Goal: Task Accomplishment & Management: Use online tool/utility

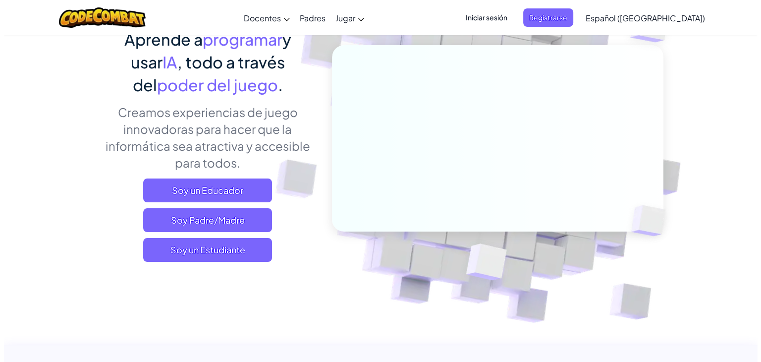
scroll to position [93, 0]
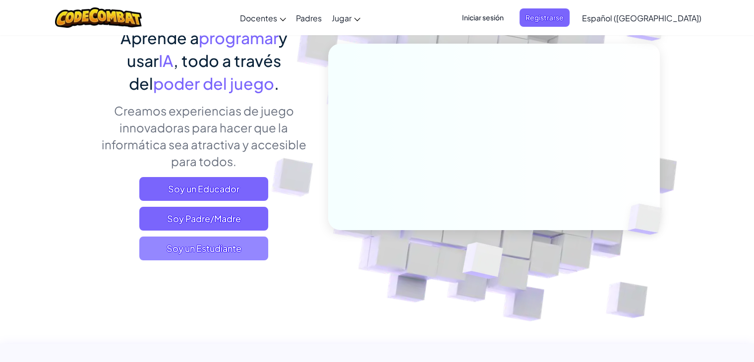
click at [207, 251] on span "Soy un Estudiante" at bounding box center [203, 248] width 129 height 24
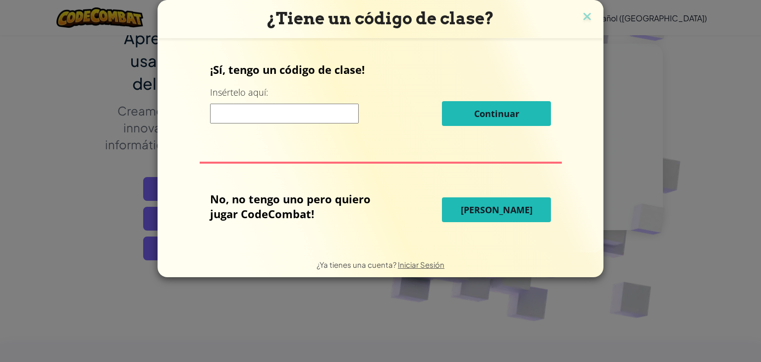
click at [476, 218] on button "[PERSON_NAME]" at bounding box center [496, 209] width 109 height 25
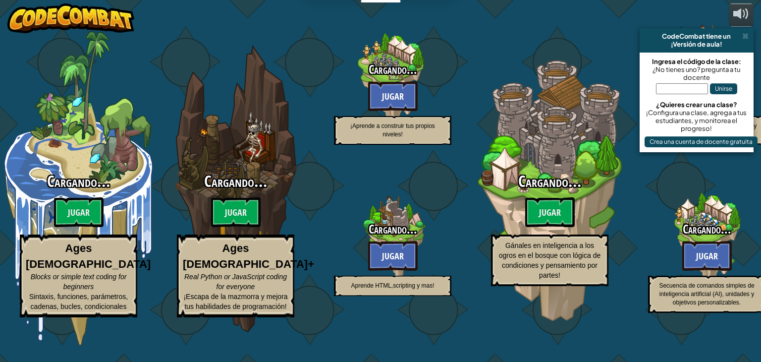
select select "es-419"
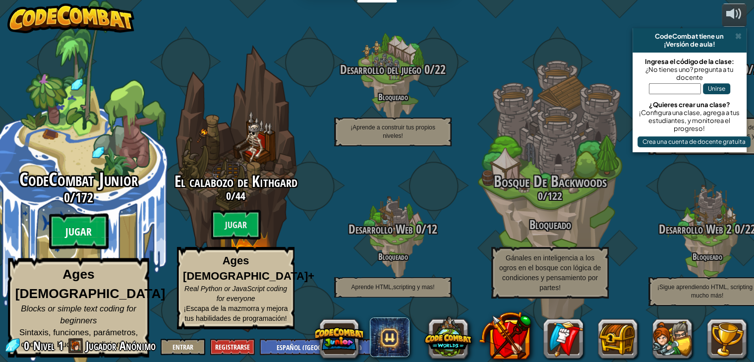
click at [79, 230] on btn "Jugar" at bounding box center [78, 232] width 59 height 36
select select "es-419"
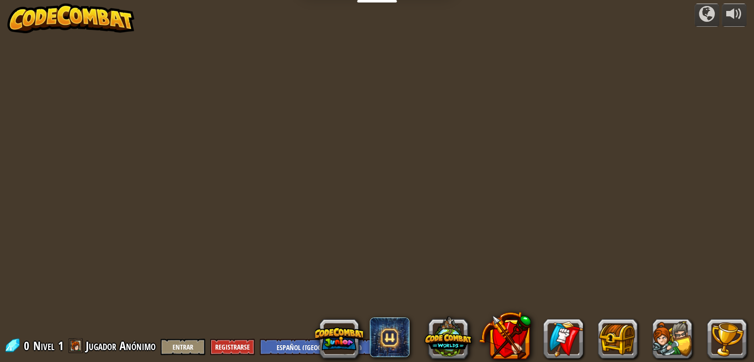
select select "es-419"
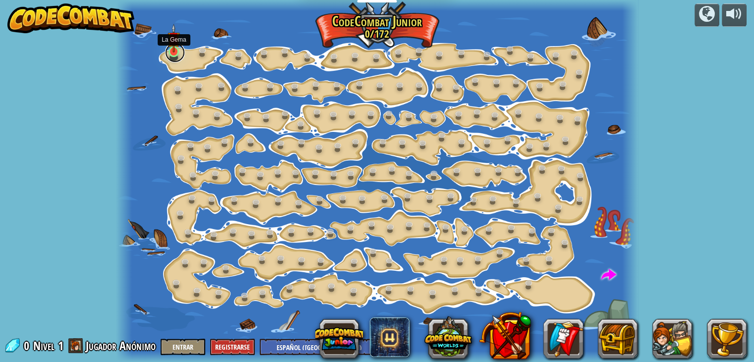
click at [171, 54] on link at bounding box center [175, 53] width 20 height 20
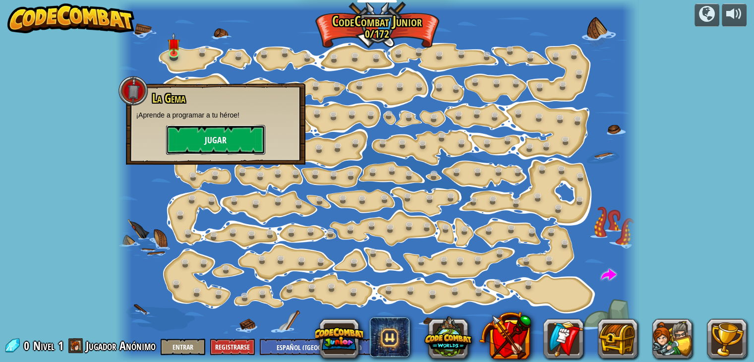
click at [216, 139] on button "Jugar" at bounding box center [215, 140] width 99 height 30
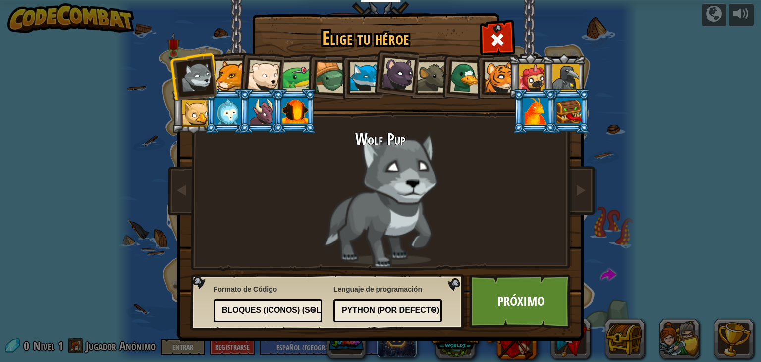
click at [381, 312] on div "Python (por Defecto)" at bounding box center [385, 310] width 86 height 11
click at [308, 312] on div "Bloques (iconos) (Solo Junior)" at bounding box center [265, 310] width 86 height 11
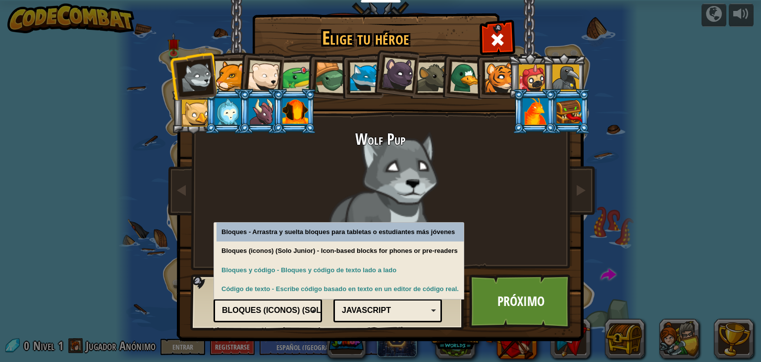
click at [308, 312] on div "Bloques (iconos) (Solo Junior)" at bounding box center [265, 310] width 86 height 11
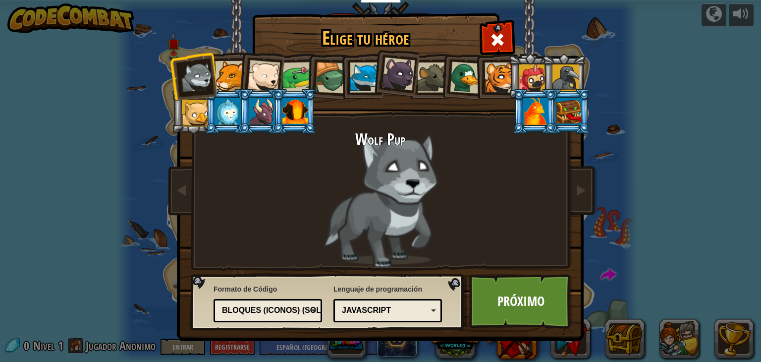
click at [229, 77] on div at bounding box center [230, 76] width 30 height 30
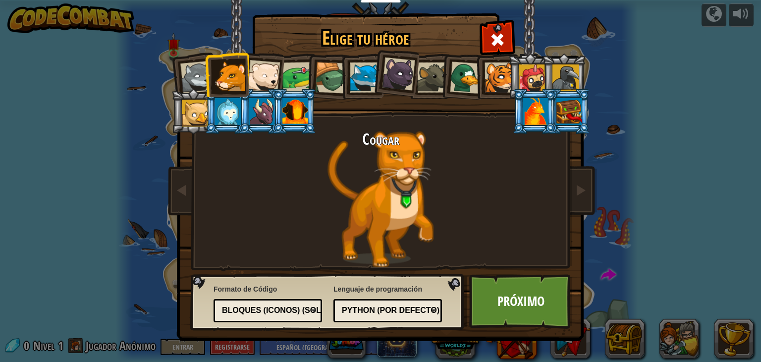
click at [192, 79] on div at bounding box center [196, 77] width 33 height 33
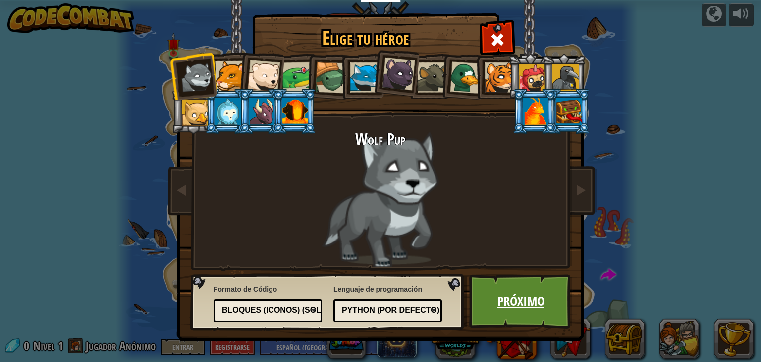
click at [511, 305] on link "Próximo" at bounding box center [521, 301] width 104 height 54
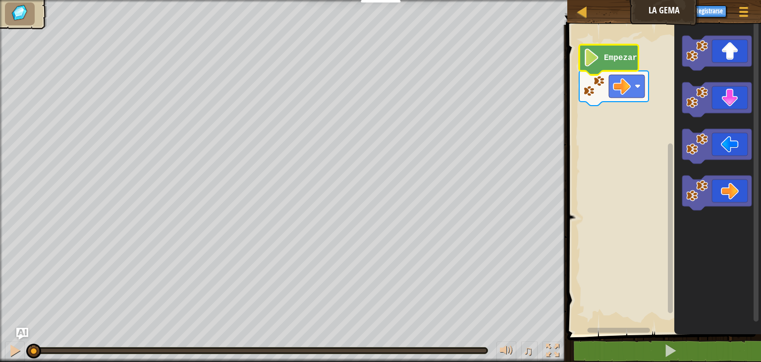
click at [610, 54] on text "Empezar" at bounding box center [620, 58] width 33 height 9
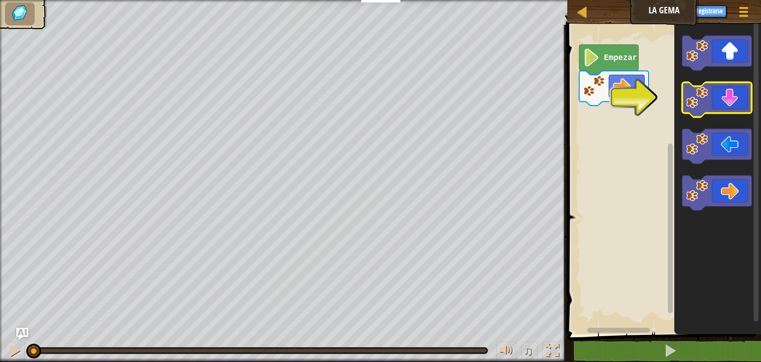
click at [698, 105] on image "Espacio de trabajo de Blockly" at bounding box center [697, 98] width 22 height 22
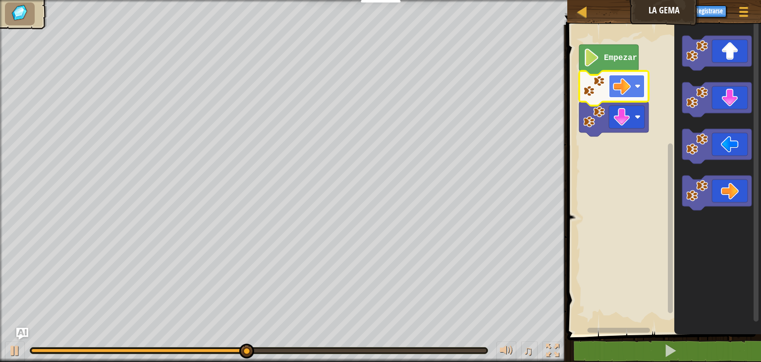
click at [630, 93] on image "Espacio de trabajo de Blockly" at bounding box center [622, 86] width 18 height 18
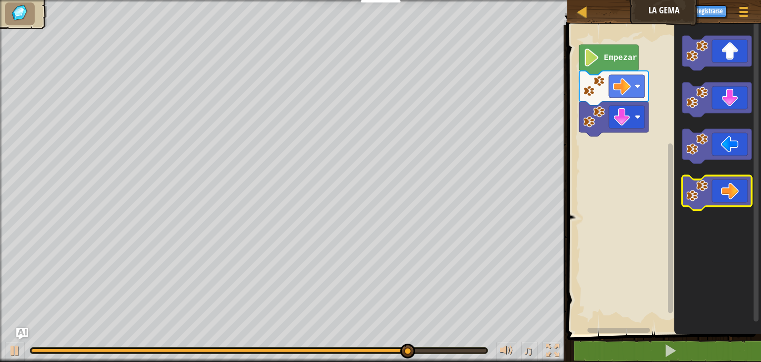
click at [715, 189] on icon "Espacio de trabajo de Blockly" at bounding box center [716, 192] width 69 height 35
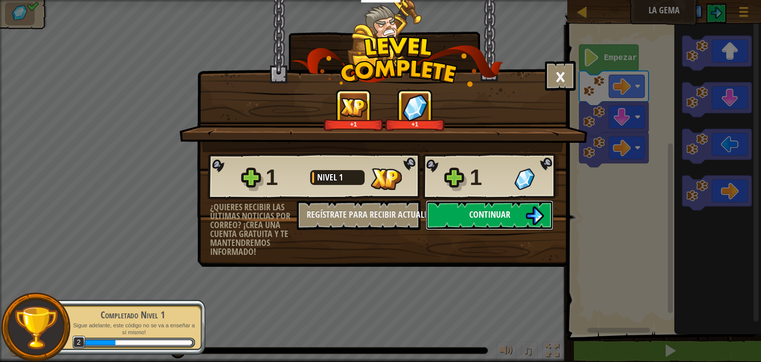
click at [493, 218] on span "Continuar" at bounding box center [489, 214] width 41 height 12
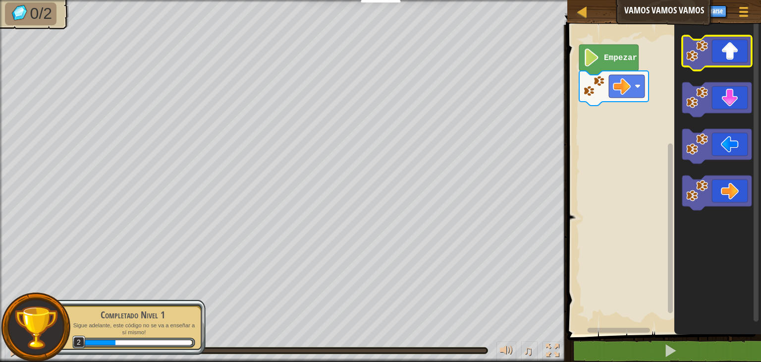
click at [702, 62] on icon "Espacio de trabajo de Blockly" at bounding box center [716, 53] width 69 height 35
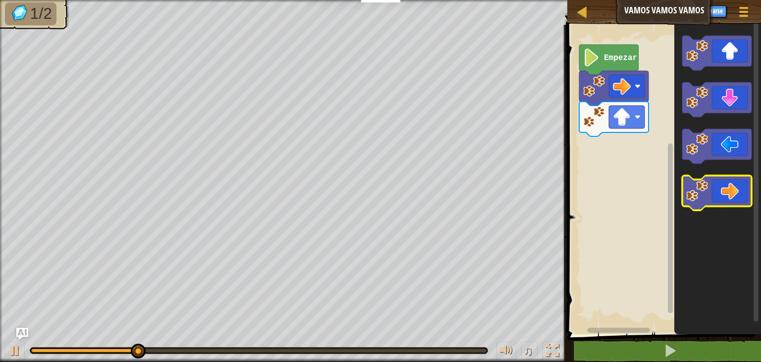
click at [701, 194] on image "Espacio de trabajo de Blockly" at bounding box center [697, 191] width 22 height 22
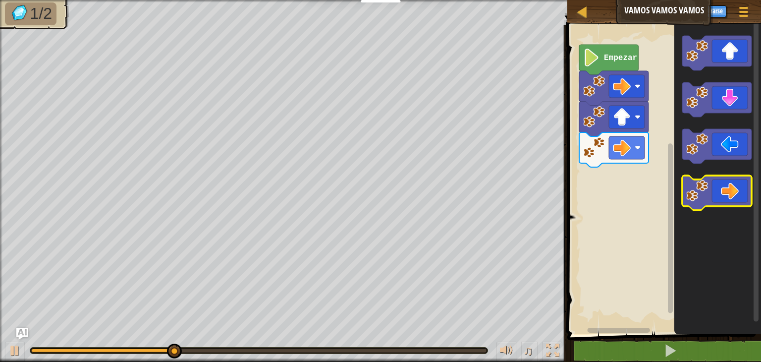
click at [701, 194] on image "Espacio de trabajo de Blockly" at bounding box center [697, 191] width 22 height 22
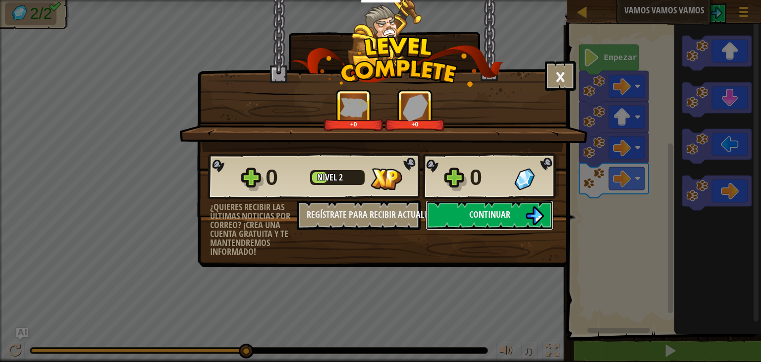
click at [530, 220] on img at bounding box center [534, 215] width 19 height 19
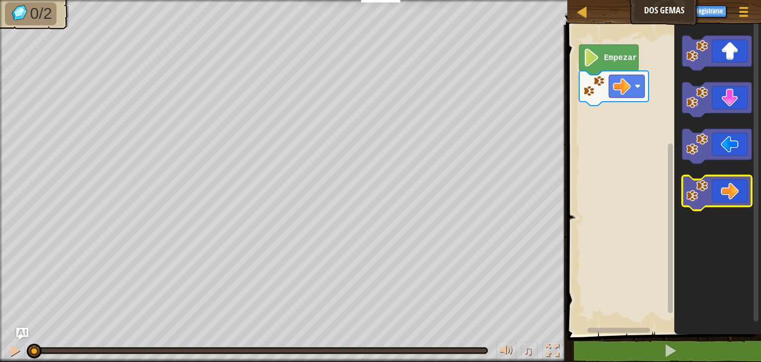
click at [713, 205] on icon "Espacio de trabajo de Blockly" at bounding box center [716, 192] width 69 height 35
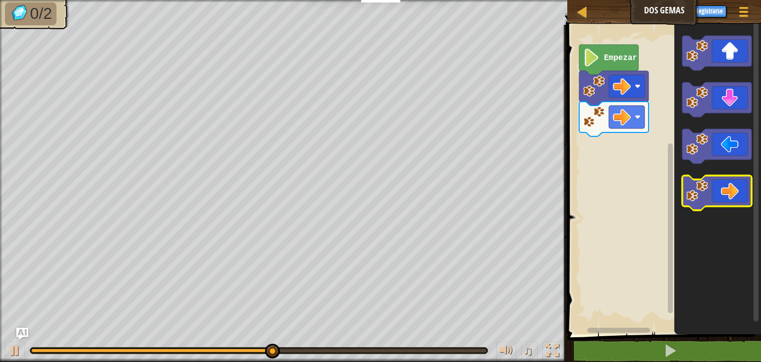
click at [713, 205] on icon "Espacio de trabajo de Blockly" at bounding box center [716, 192] width 69 height 35
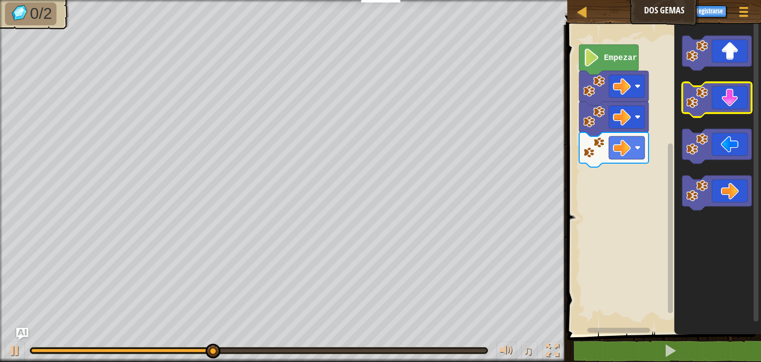
click at [719, 92] on icon "Espacio de trabajo de Blockly" at bounding box center [716, 99] width 69 height 35
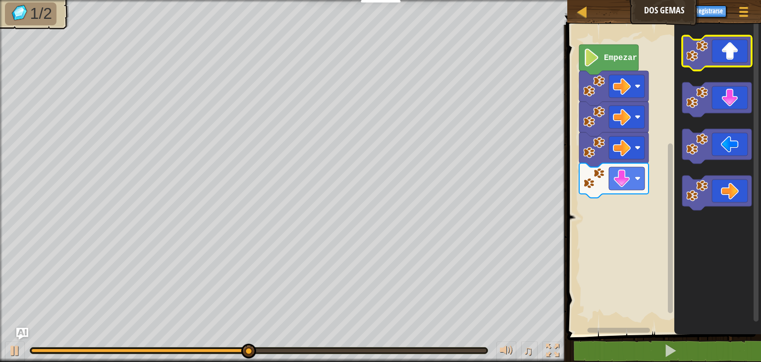
click at [720, 53] on icon "Espacio de trabajo de Blockly" at bounding box center [716, 53] width 69 height 35
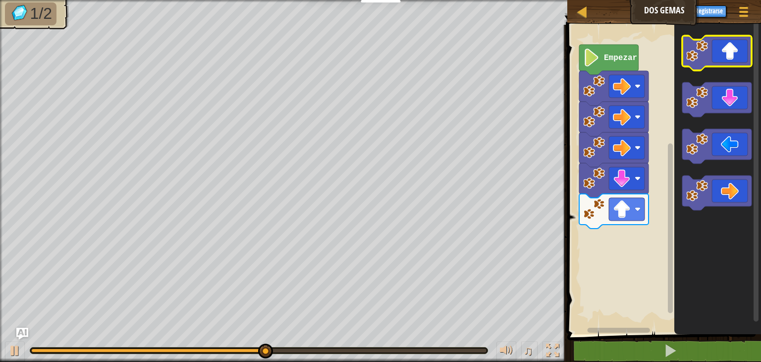
click at [720, 53] on icon "Espacio de trabajo de Blockly" at bounding box center [716, 53] width 69 height 35
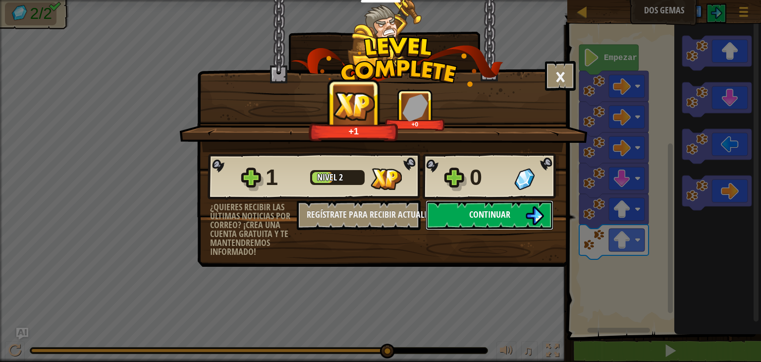
click at [468, 213] on button "Continuar" at bounding box center [490, 215] width 128 height 30
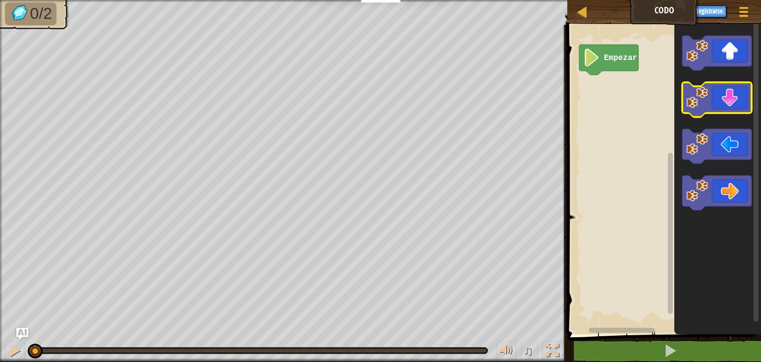
click at [689, 115] on rect "Espacio de trabajo de Blockly" at bounding box center [716, 99] width 69 height 35
click at [706, 109] on icon "Espacio de trabajo de Blockly" at bounding box center [716, 99] width 69 height 35
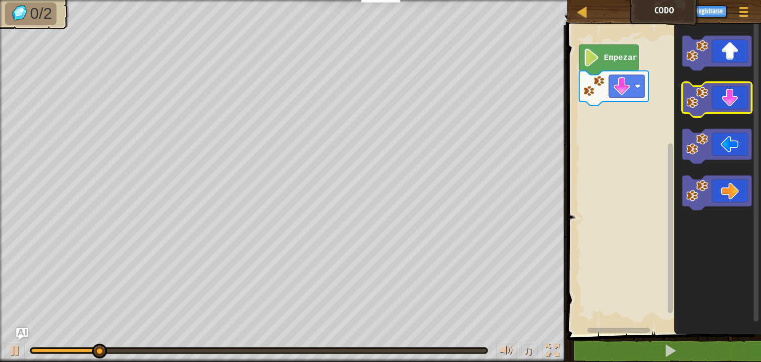
click at [706, 109] on icon "Espacio de trabajo de Blockly" at bounding box center [716, 99] width 69 height 35
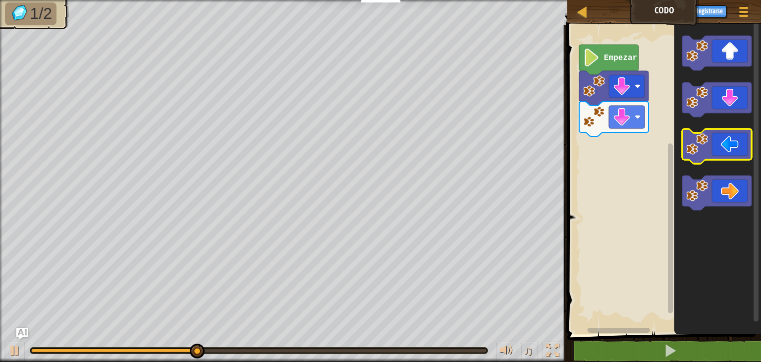
click at [698, 145] on image "Espacio de trabajo de Blockly" at bounding box center [697, 144] width 22 height 22
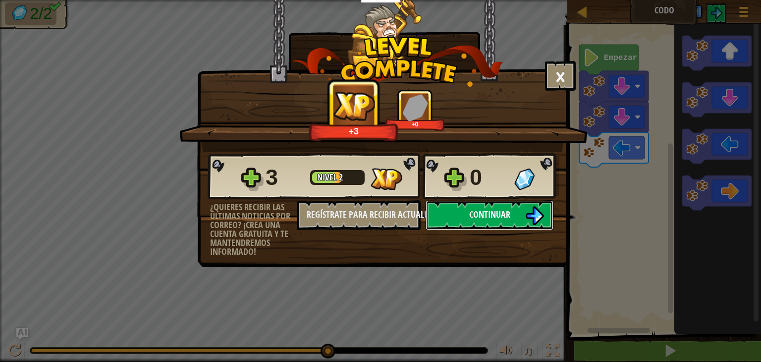
click at [488, 216] on span "Continuar" at bounding box center [489, 214] width 41 height 12
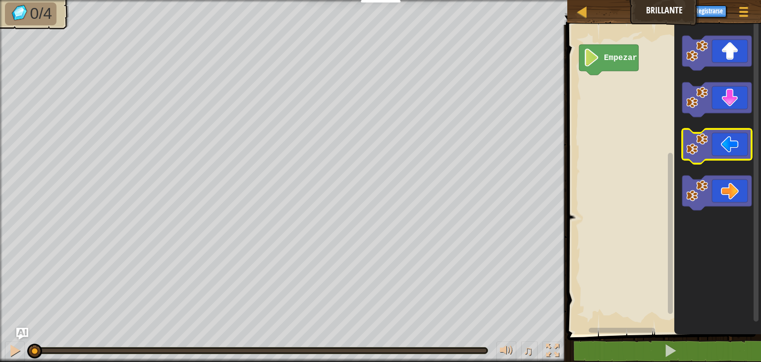
click at [707, 163] on rect "Espacio de trabajo de Blockly" at bounding box center [716, 146] width 69 height 35
click at [706, 150] on image "Espacio de trabajo de Blockly" at bounding box center [697, 144] width 22 height 22
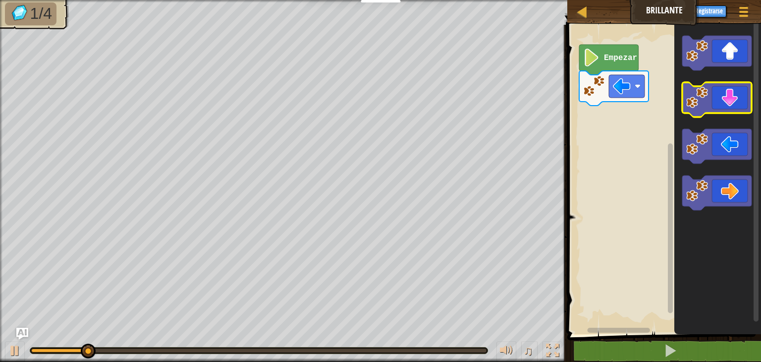
click at [710, 93] on icon "Espacio de trabajo de Blockly" at bounding box center [716, 99] width 69 height 35
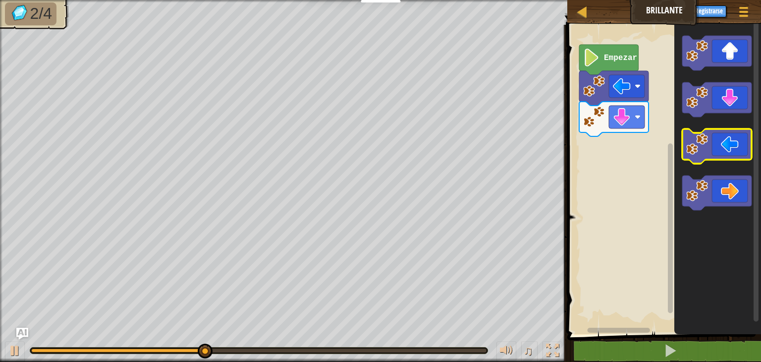
click at [711, 136] on icon "Espacio de trabajo de Blockly" at bounding box center [716, 146] width 69 height 35
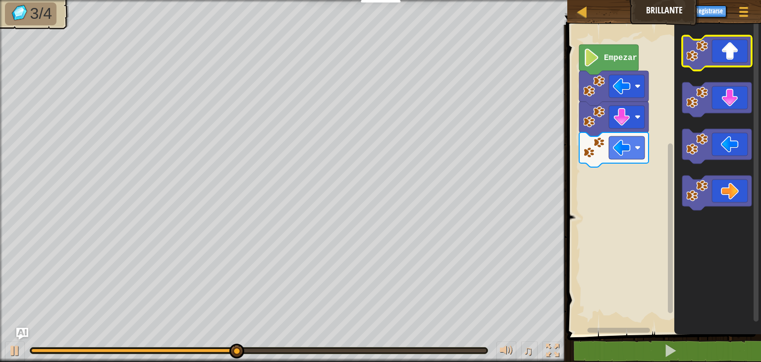
click at [721, 56] on icon "Espacio de trabajo de Blockly" at bounding box center [716, 53] width 69 height 35
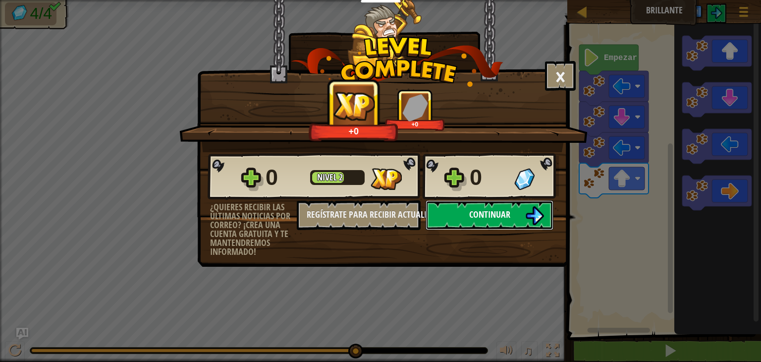
click at [464, 212] on button "Continuar" at bounding box center [490, 215] width 128 height 30
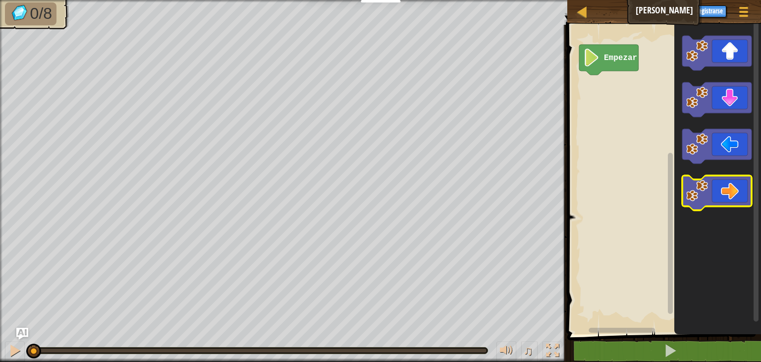
click at [716, 187] on icon "Espacio de trabajo de Blockly" at bounding box center [716, 192] width 69 height 35
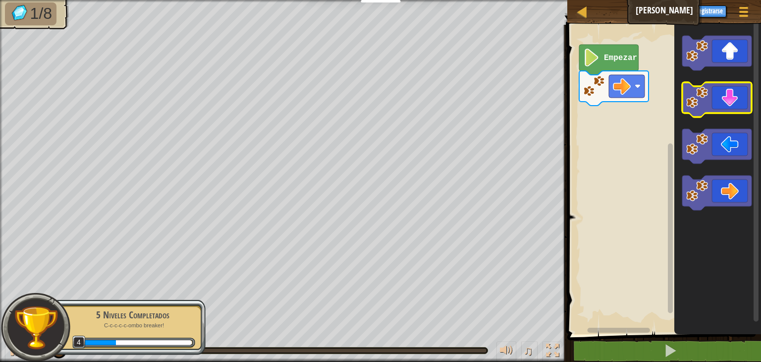
click at [723, 104] on icon "Espacio de trabajo de Blockly" at bounding box center [716, 99] width 69 height 35
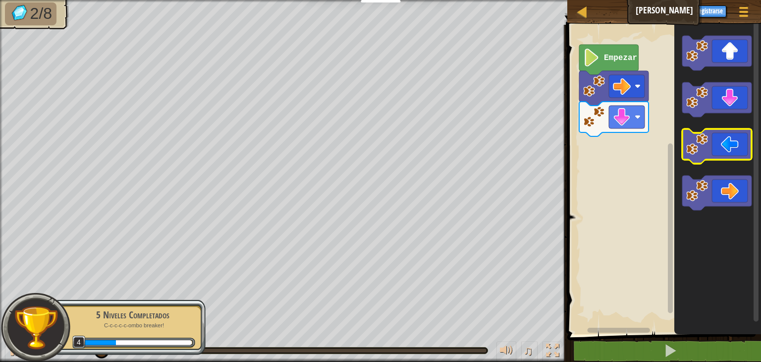
click at [715, 160] on rect "Espacio de trabajo de Blockly" at bounding box center [716, 146] width 69 height 35
click at [711, 153] on icon "Espacio de trabajo de Blockly" at bounding box center [716, 146] width 69 height 35
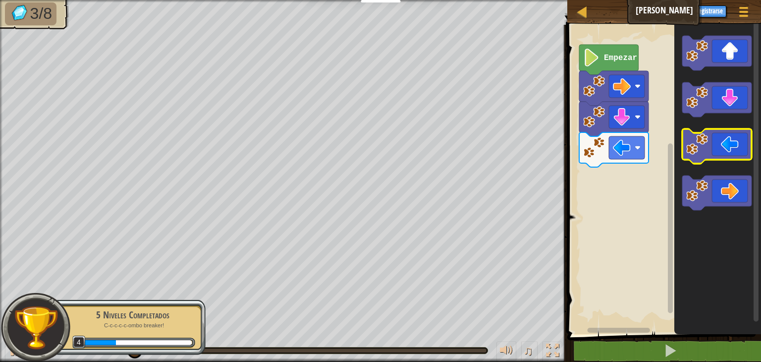
click at [711, 153] on icon "Espacio de trabajo de Blockly" at bounding box center [716, 146] width 69 height 35
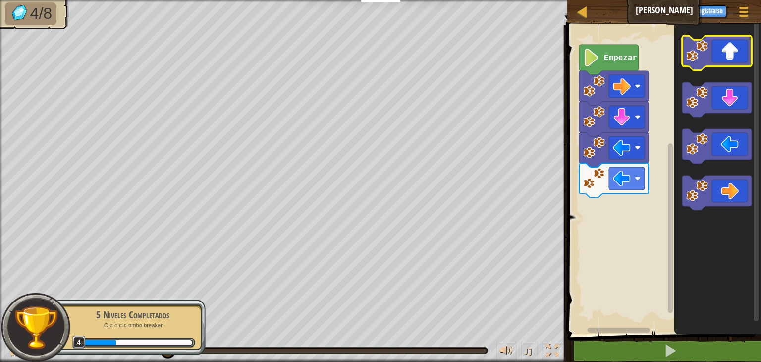
click at [713, 62] on icon "Espacio de trabajo de Blockly" at bounding box center [716, 53] width 69 height 35
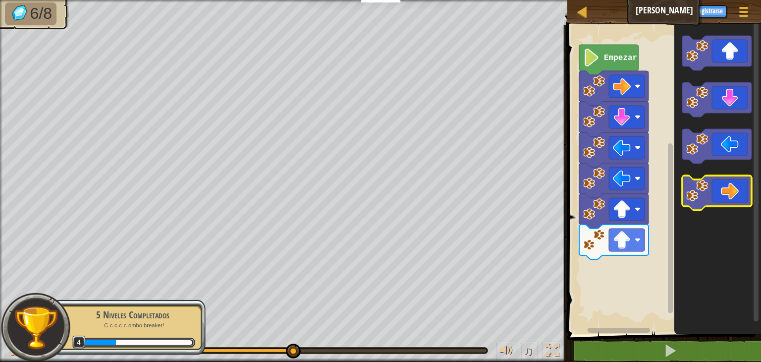
click at [700, 194] on image "Espacio de trabajo de Blockly" at bounding box center [697, 191] width 22 height 22
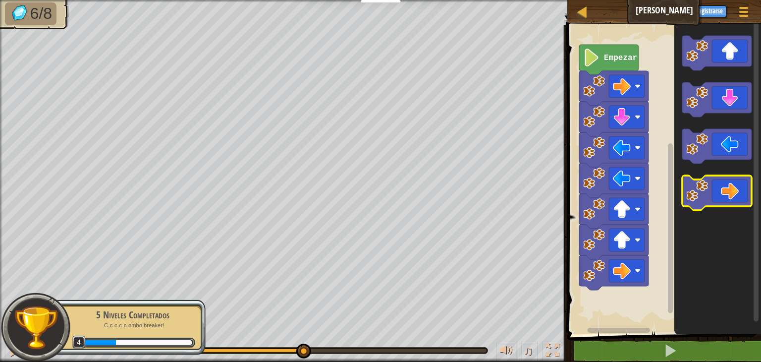
click at [700, 194] on image "Espacio de trabajo de Blockly" at bounding box center [697, 191] width 22 height 22
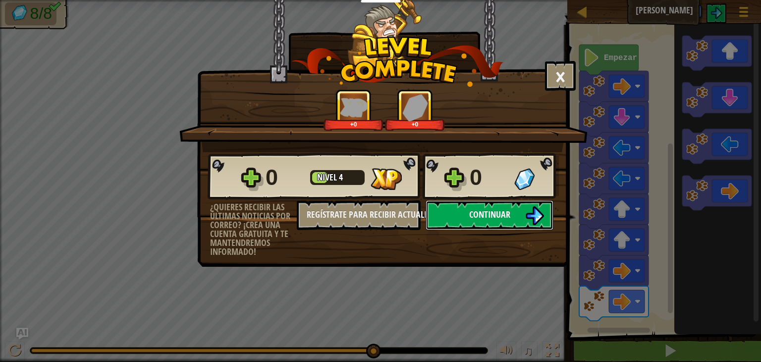
click at [512, 218] on button "Continuar" at bounding box center [490, 215] width 128 height 30
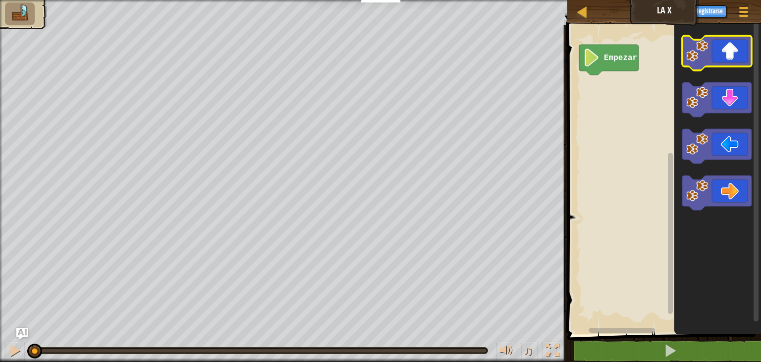
click at [708, 59] on icon "Espacio de trabajo de Blockly" at bounding box center [716, 53] width 69 height 35
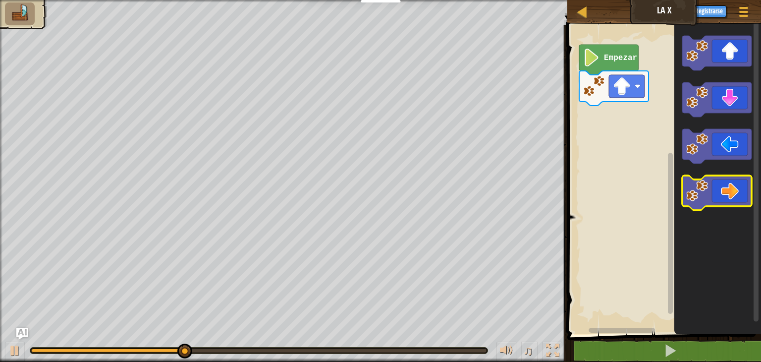
click at [686, 202] on icon "Espacio de trabajo de Blockly" at bounding box center [716, 192] width 69 height 35
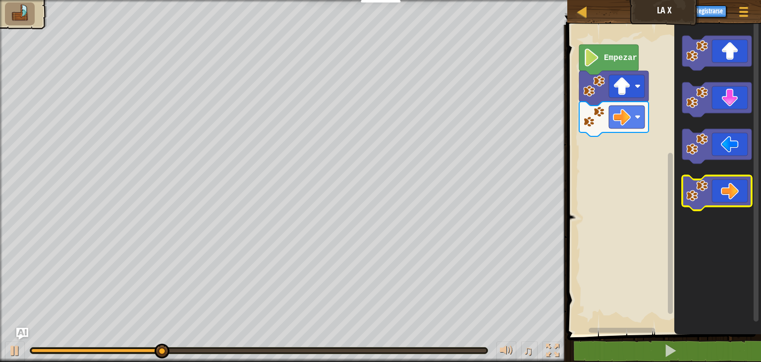
click at [686, 202] on icon "Espacio de trabajo de Blockly" at bounding box center [716, 192] width 69 height 35
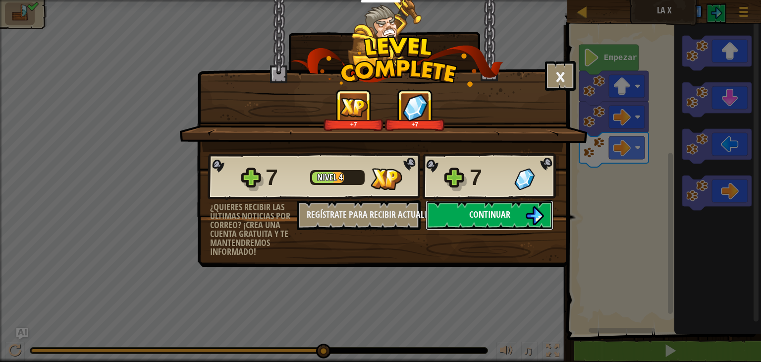
click at [511, 222] on button "Continuar" at bounding box center [490, 215] width 128 height 30
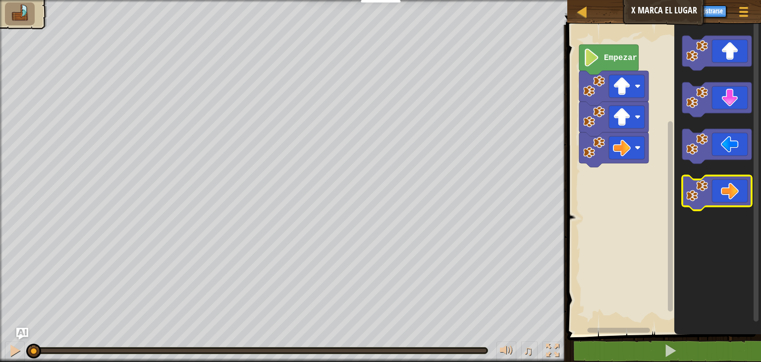
click at [697, 191] on image "Espacio de trabajo de Blockly" at bounding box center [697, 191] width 22 height 22
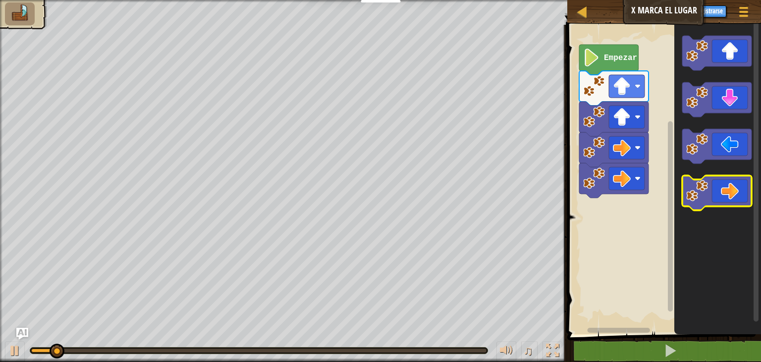
click at [697, 191] on image "Espacio de trabajo de Blockly" at bounding box center [697, 191] width 22 height 22
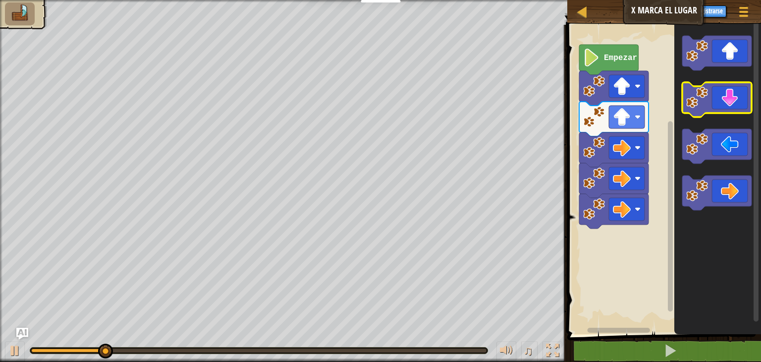
click at [710, 102] on icon "Espacio de trabajo de Blockly" at bounding box center [716, 99] width 69 height 35
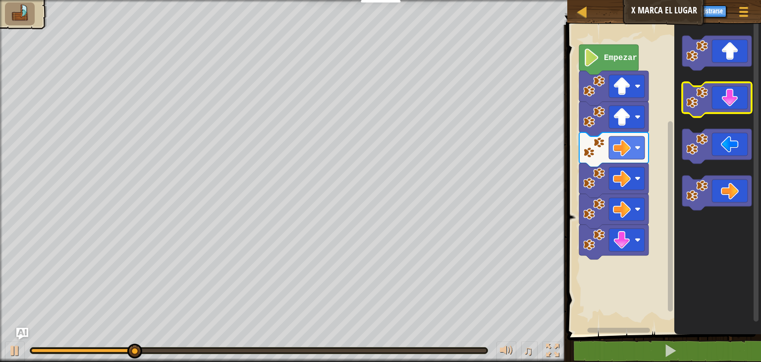
click at [710, 102] on icon "Espacio de trabajo de Blockly" at bounding box center [716, 99] width 69 height 35
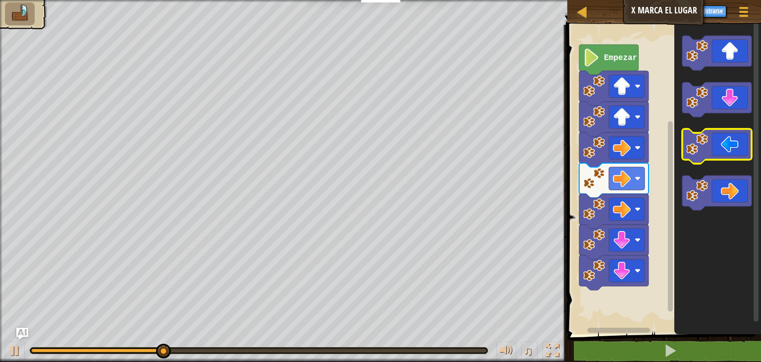
click at [706, 152] on image "Espacio de trabajo de Blockly" at bounding box center [697, 144] width 22 height 22
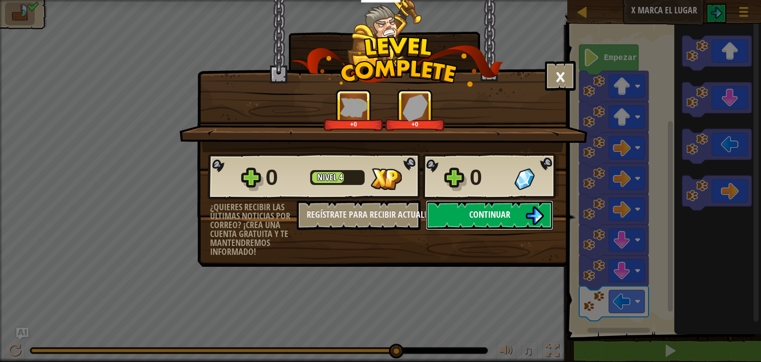
click at [478, 223] on button "Continuar" at bounding box center [490, 215] width 128 height 30
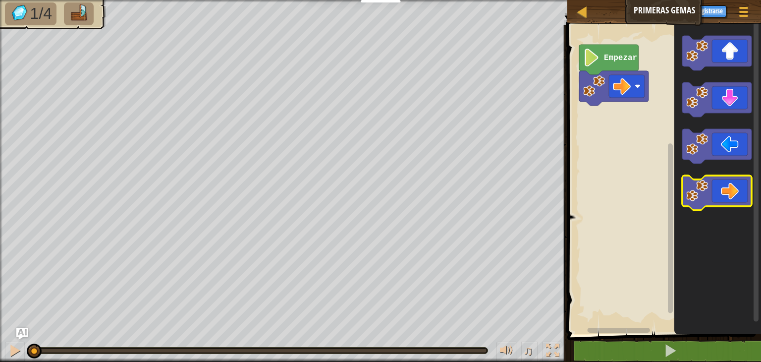
click at [713, 193] on icon "Espacio de trabajo de Blockly" at bounding box center [716, 192] width 69 height 35
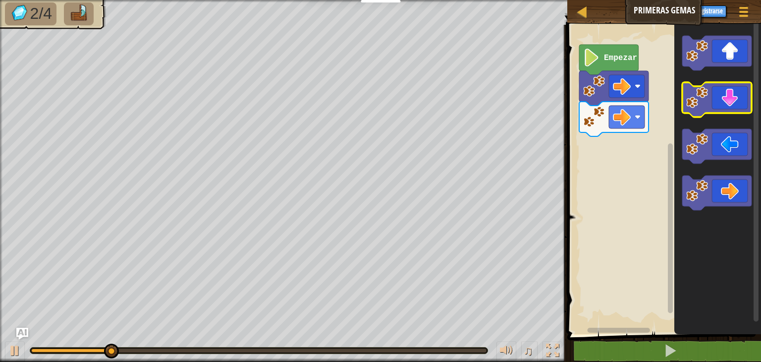
click at [714, 107] on icon "Espacio de trabajo de Blockly" at bounding box center [716, 99] width 69 height 35
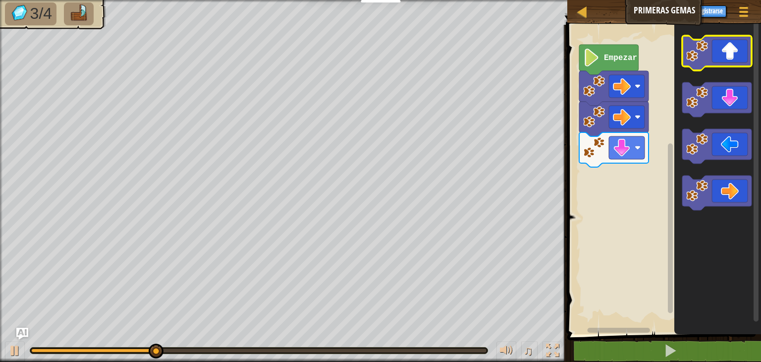
click at [715, 56] on icon "Espacio de trabajo de Blockly" at bounding box center [716, 53] width 69 height 35
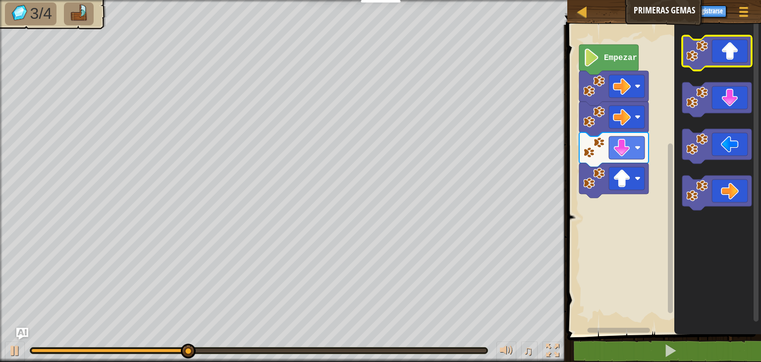
click at [715, 56] on icon "Espacio de trabajo de Blockly" at bounding box center [716, 53] width 69 height 35
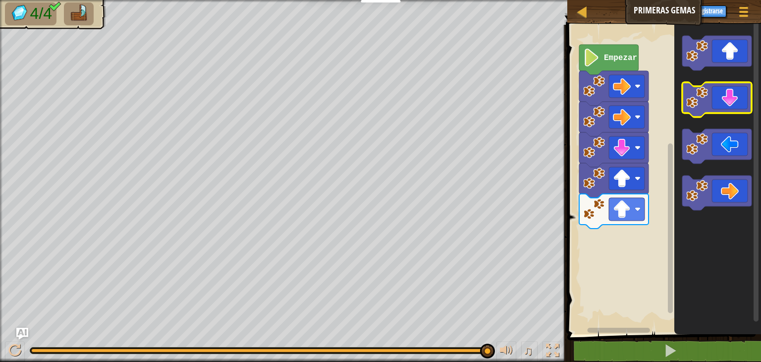
click at [730, 100] on icon "Espacio de trabajo de Blockly" at bounding box center [716, 99] width 69 height 35
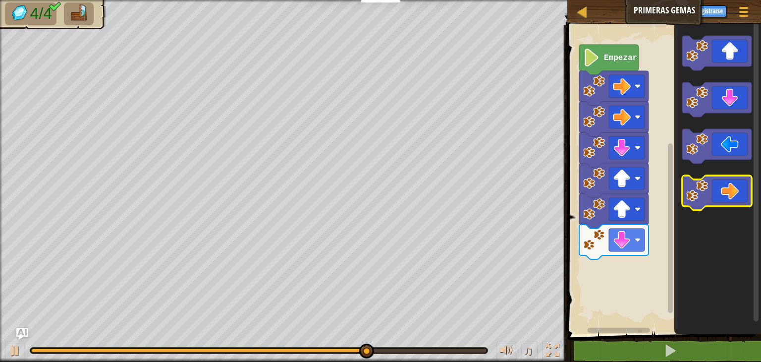
click at [713, 198] on icon "Espacio de trabajo de Blockly" at bounding box center [716, 192] width 69 height 35
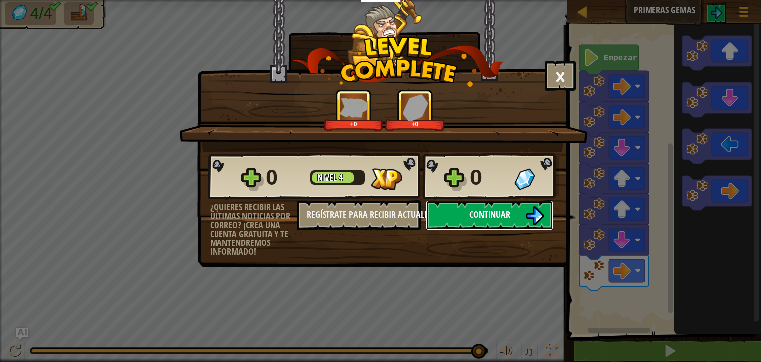
click at [468, 220] on button "Continuar" at bounding box center [490, 215] width 128 height 30
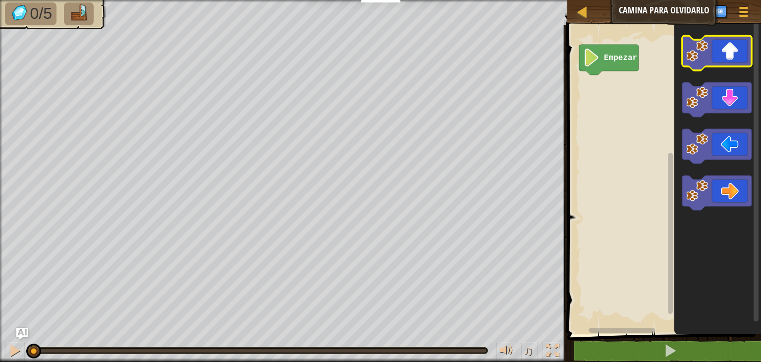
click at [712, 42] on icon "Espacio de trabajo de Blockly" at bounding box center [716, 53] width 69 height 35
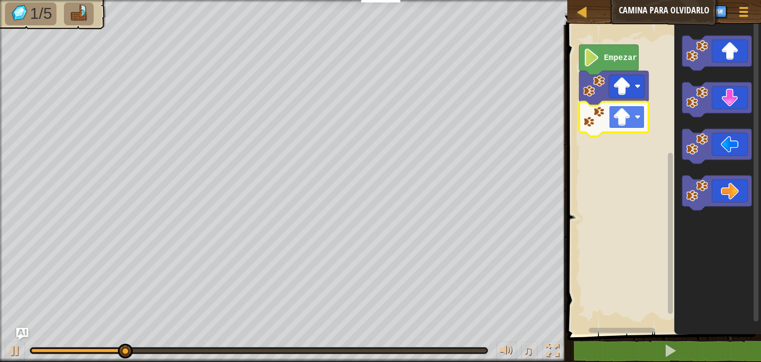
click at [629, 128] on rect "Espacio de trabajo de Blockly" at bounding box center [627, 117] width 36 height 23
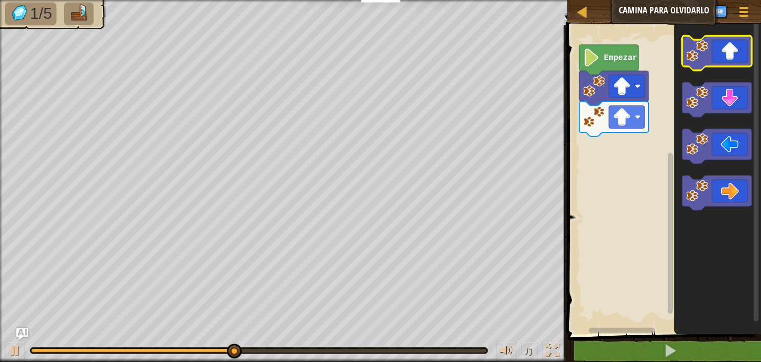
click at [711, 66] on icon "Espacio de trabajo de Blockly" at bounding box center [716, 53] width 69 height 35
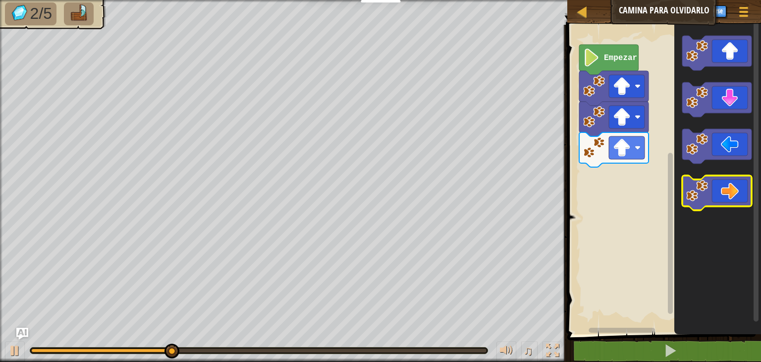
click at [705, 202] on icon "Espacio de trabajo de Blockly" at bounding box center [716, 192] width 69 height 35
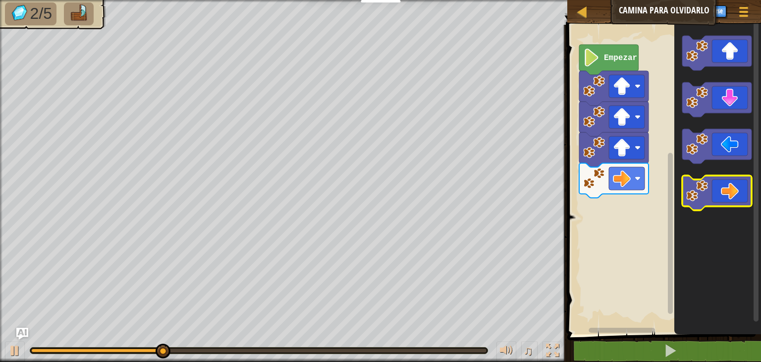
click at [705, 202] on icon "Espacio de trabajo de Blockly" at bounding box center [716, 192] width 69 height 35
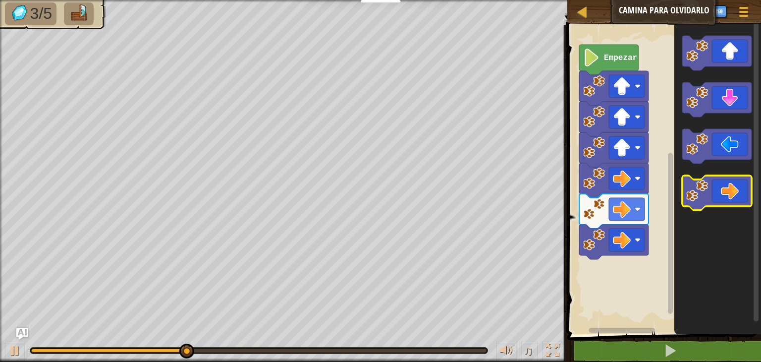
click at [705, 202] on icon "Espacio de trabajo de Blockly" at bounding box center [716, 192] width 69 height 35
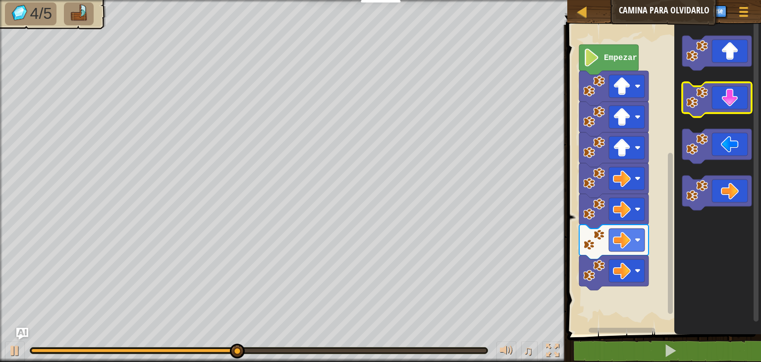
click at [735, 104] on icon "Espacio de trabajo de Blockly" at bounding box center [716, 99] width 69 height 35
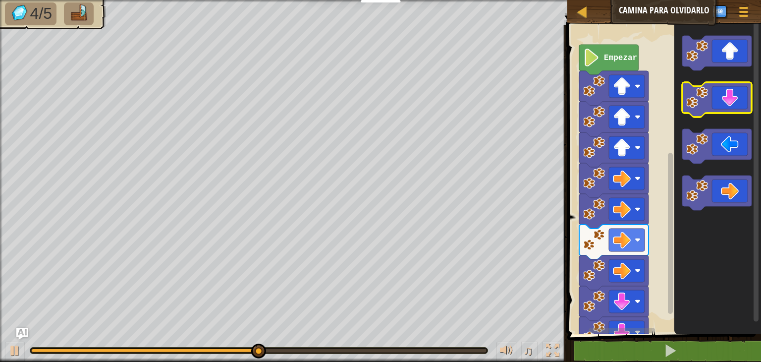
click at [735, 104] on icon "Espacio de trabajo de Blockly" at bounding box center [716, 99] width 69 height 35
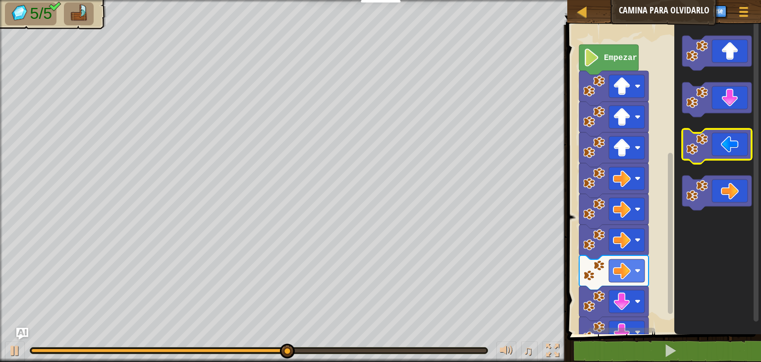
click at [729, 150] on icon "Espacio de trabajo de Blockly" at bounding box center [716, 146] width 69 height 35
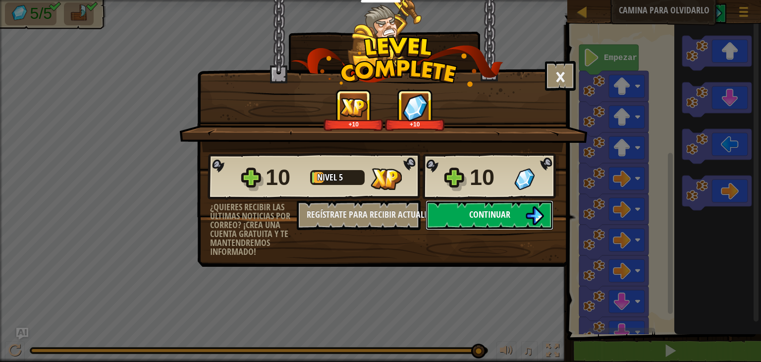
click at [505, 218] on span "Continuar" at bounding box center [489, 214] width 41 height 12
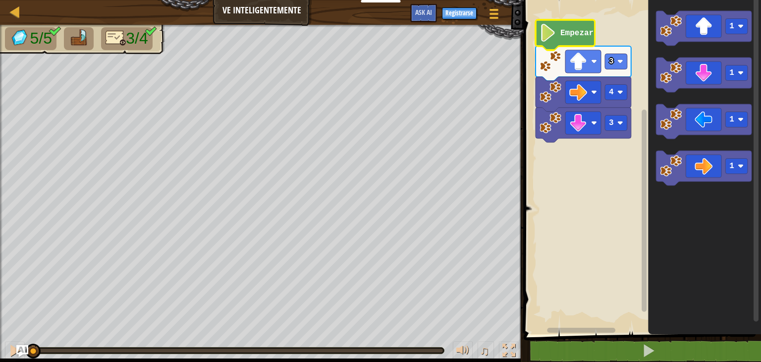
click at [577, 39] on icon "Espacio de trabajo de Blockly" at bounding box center [565, 35] width 59 height 30
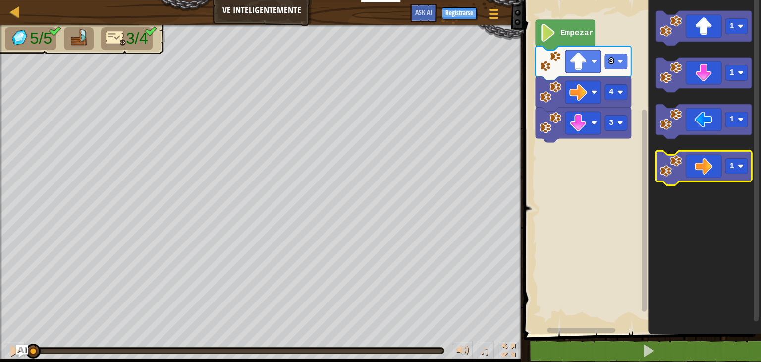
click at [694, 170] on icon "Espacio de trabajo de Blockly" at bounding box center [704, 168] width 96 height 35
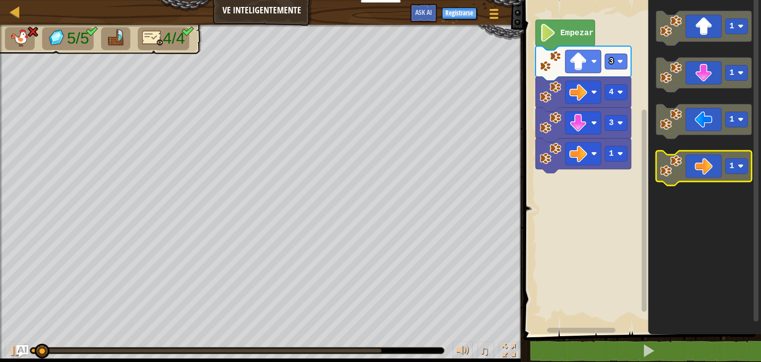
click at [694, 170] on icon "Espacio de trabajo de Blockly" at bounding box center [704, 168] width 96 height 35
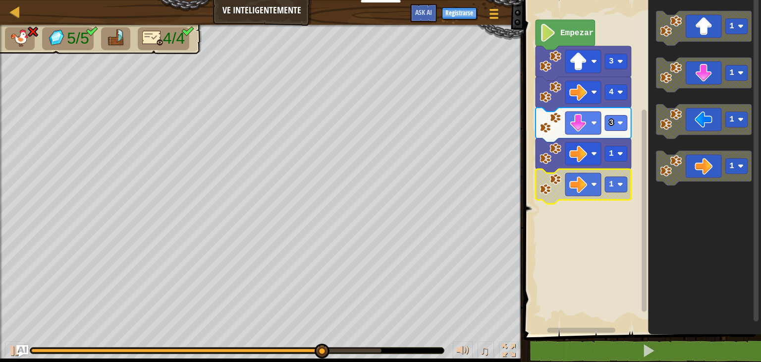
click at [584, 189] on image "Espacio de trabajo de Blockly" at bounding box center [578, 184] width 18 height 18
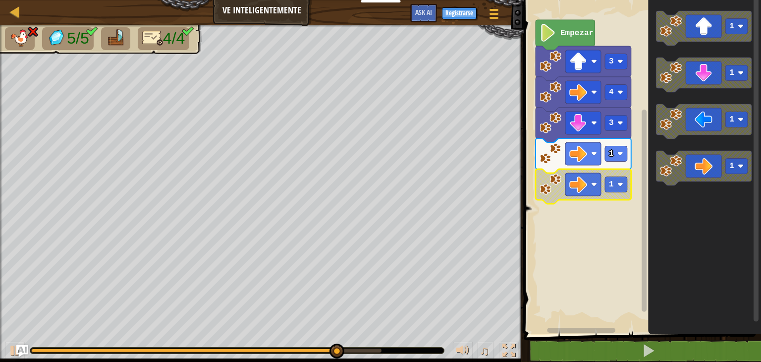
click at [584, 189] on image "Espacio de trabajo de Blockly" at bounding box center [578, 184] width 18 height 18
drag, startPoint x: 381, startPoint y: 345, endPoint x: 287, endPoint y: 351, distance: 93.4
click at [319, 351] on div at bounding box center [326, 350] width 15 height 15
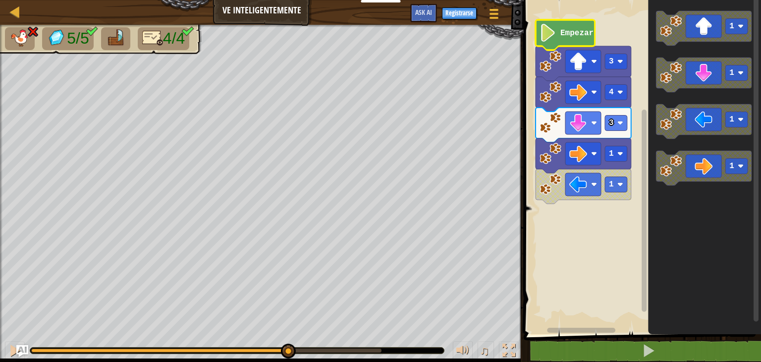
click at [578, 43] on icon "Espacio de trabajo de Blockly" at bounding box center [565, 35] width 59 height 30
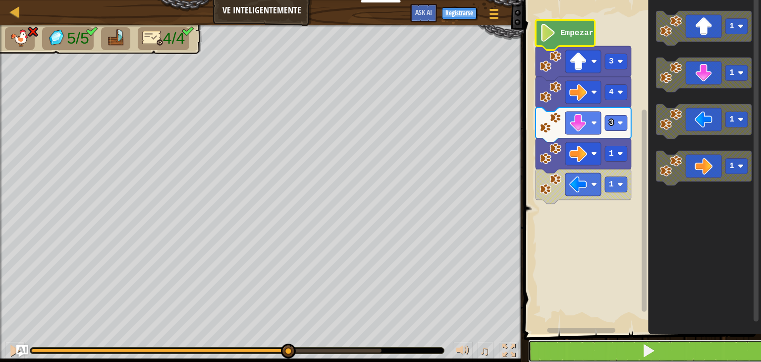
click at [622, 353] on button at bounding box center [648, 350] width 240 height 23
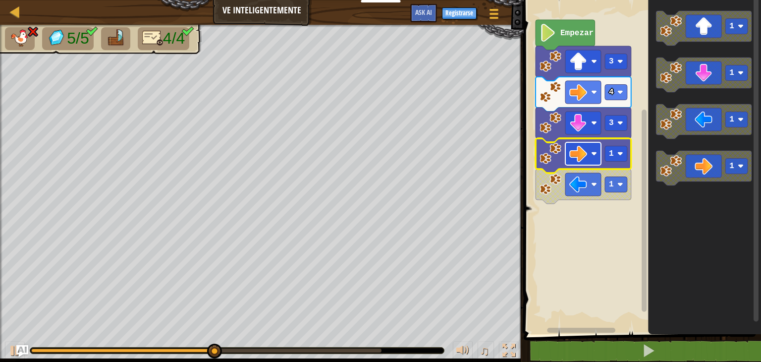
click at [587, 165] on rect "Espacio de trabajo de Blockly" at bounding box center [583, 153] width 36 height 23
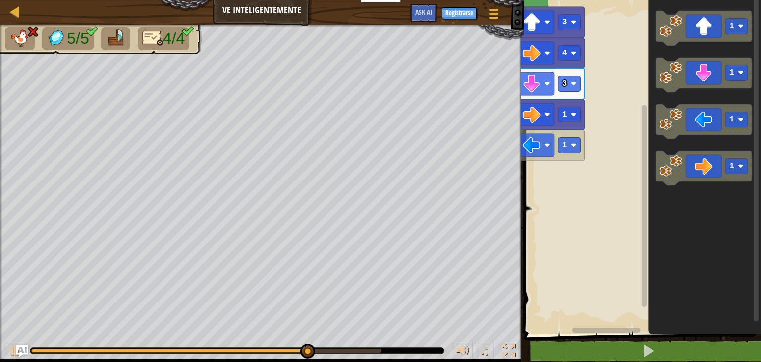
click at [535, 159] on g "Empezar 3 4 3 1 1" at bounding box center [625, 157] width 272 height 353
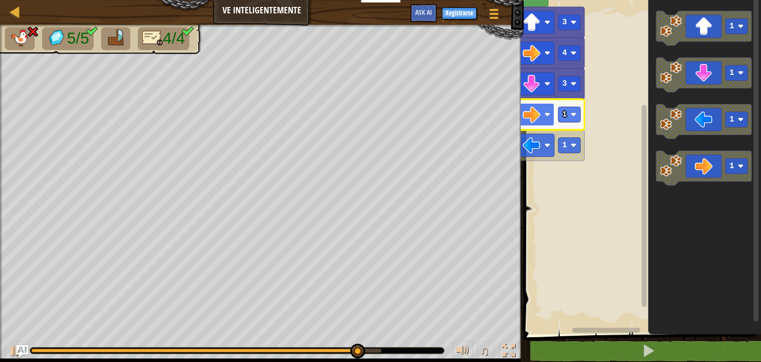
click at [540, 118] on image "Espacio de trabajo de Blockly" at bounding box center [532, 115] width 18 height 18
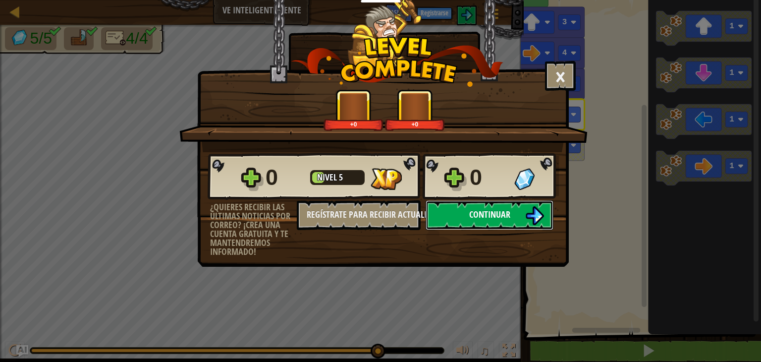
click at [470, 224] on button "Continuar" at bounding box center [490, 215] width 128 height 30
